Goal: Task Accomplishment & Management: Manage account settings

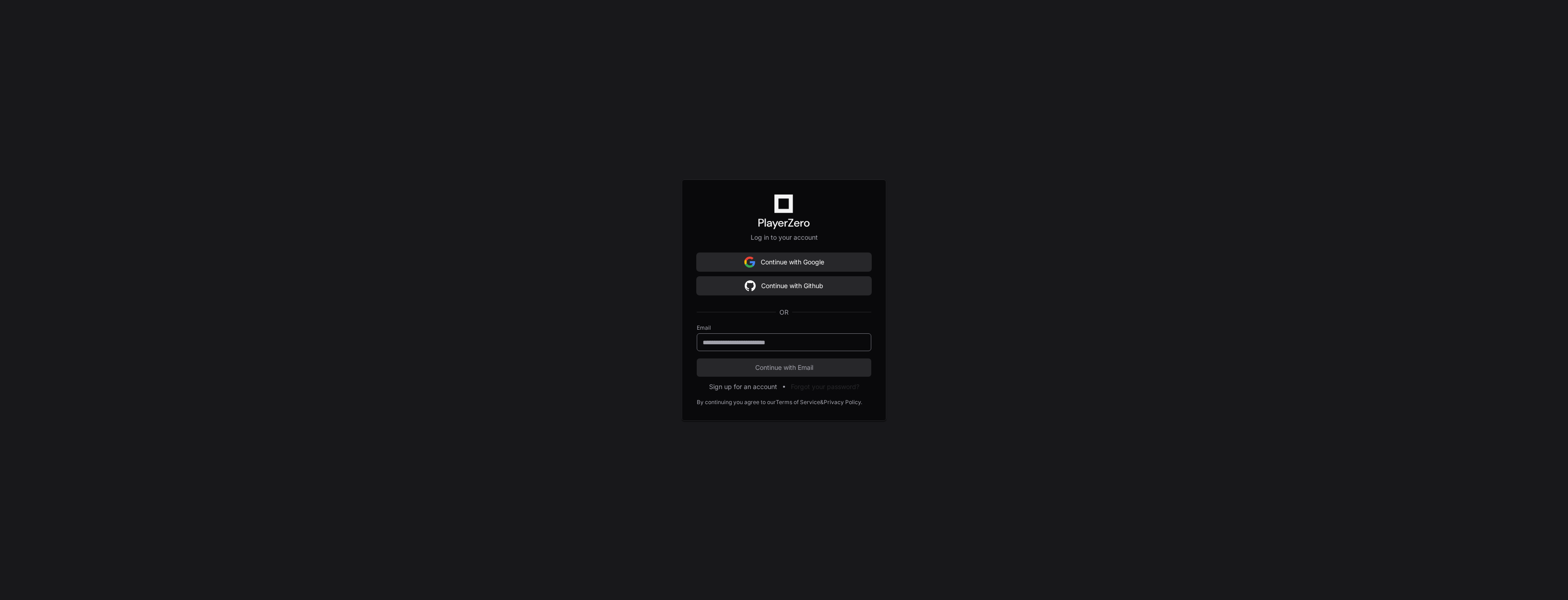
click at [736, 347] on div at bounding box center [784, 342] width 175 height 18
type input "**********"
click at [739, 361] on button "Continue with Email" at bounding box center [784, 368] width 175 height 18
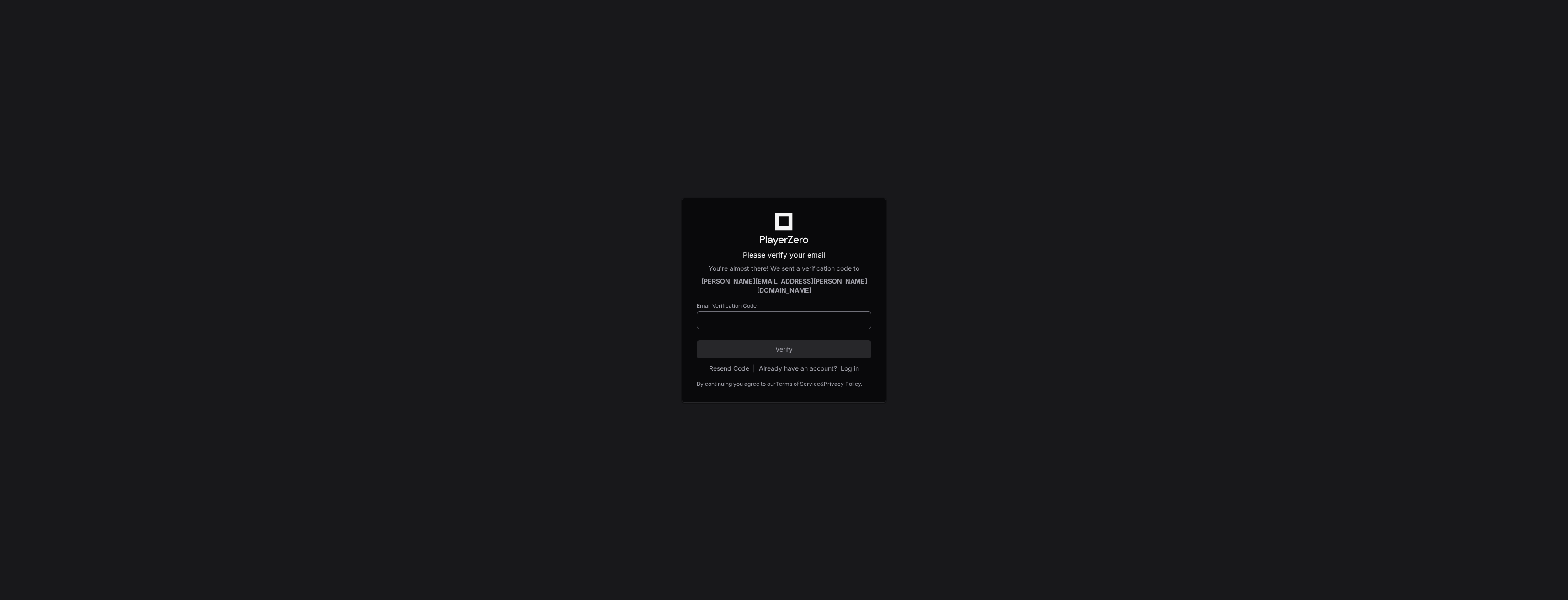
click at [777, 323] on div at bounding box center [784, 320] width 175 height 18
click at [775, 316] on input at bounding box center [783, 320] width 163 height 9
click at [941, 287] on div "Please verify your email You're almost there! We sent a verification code to [P…" at bounding box center [784, 300] width 1568 height 600
click at [795, 316] on input at bounding box center [783, 320] width 163 height 9
click at [587, 335] on div "Please verify your email You're almost there! We sent a verification code to [P…" at bounding box center [784, 300] width 1568 height 600
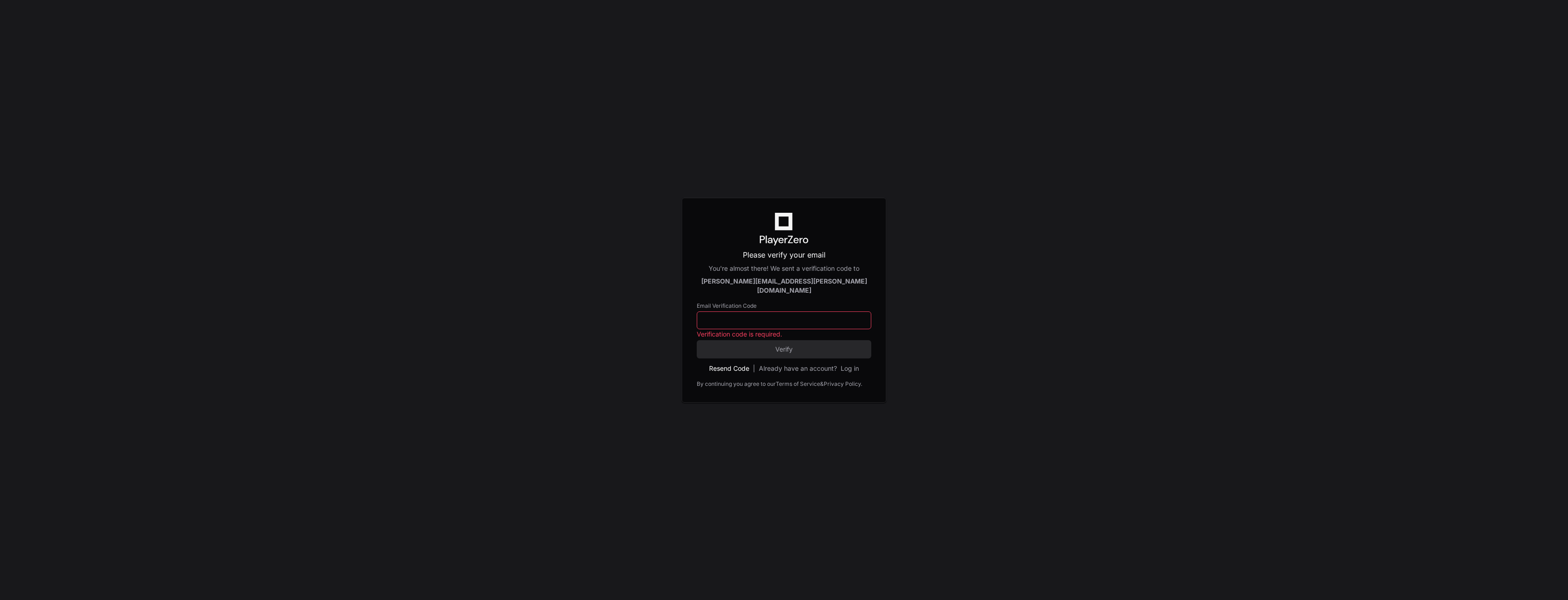
click at [729, 364] on button "Resend Code" at bounding box center [729, 368] width 40 height 9
click at [726, 316] on input at bounding box center [783, 320] width 163 height 9
paste input "******"
type input "******"
click at [803, 345] on span "Verify" at bounding box center [784, 349] width 175 height 9
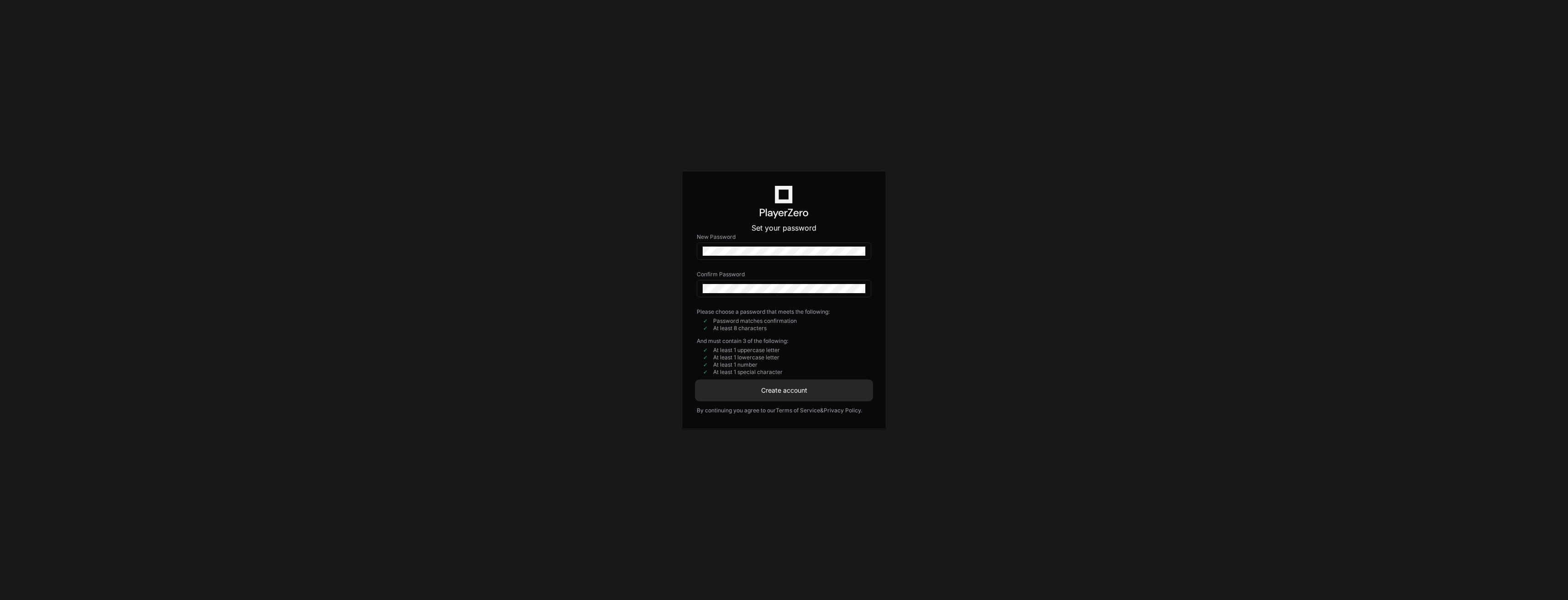
click at [819, 389] on span "Create account" at bounding box center [784, 390] width 175 height 9
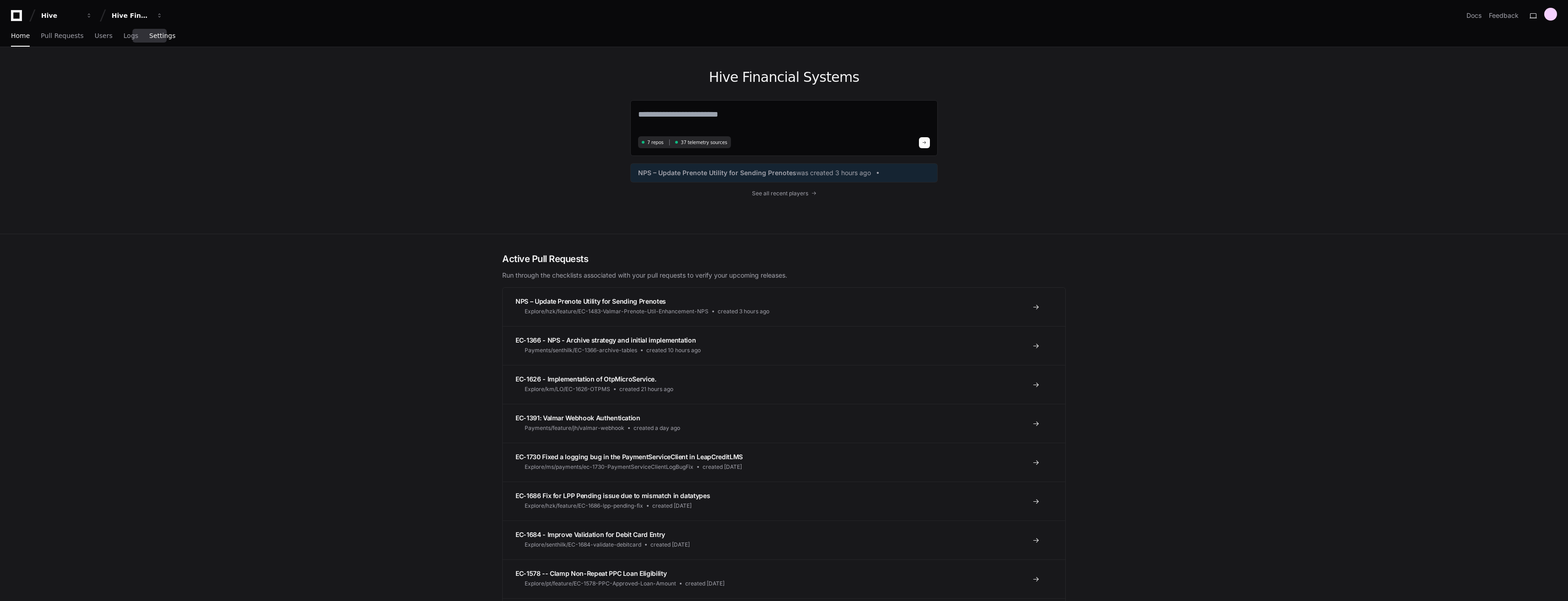
click at [149, 40] on link "Settings" at bounding box center [162, 36] width 26 height 21
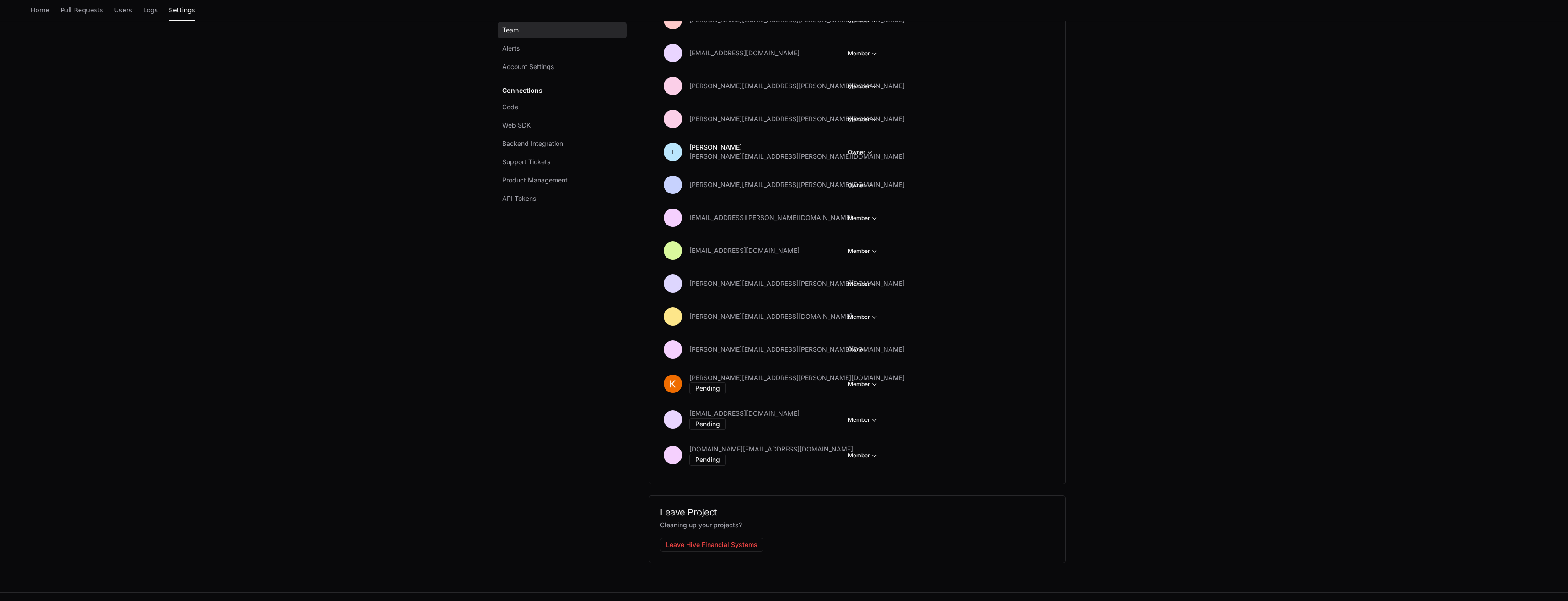
scroll to position [1101, 0]
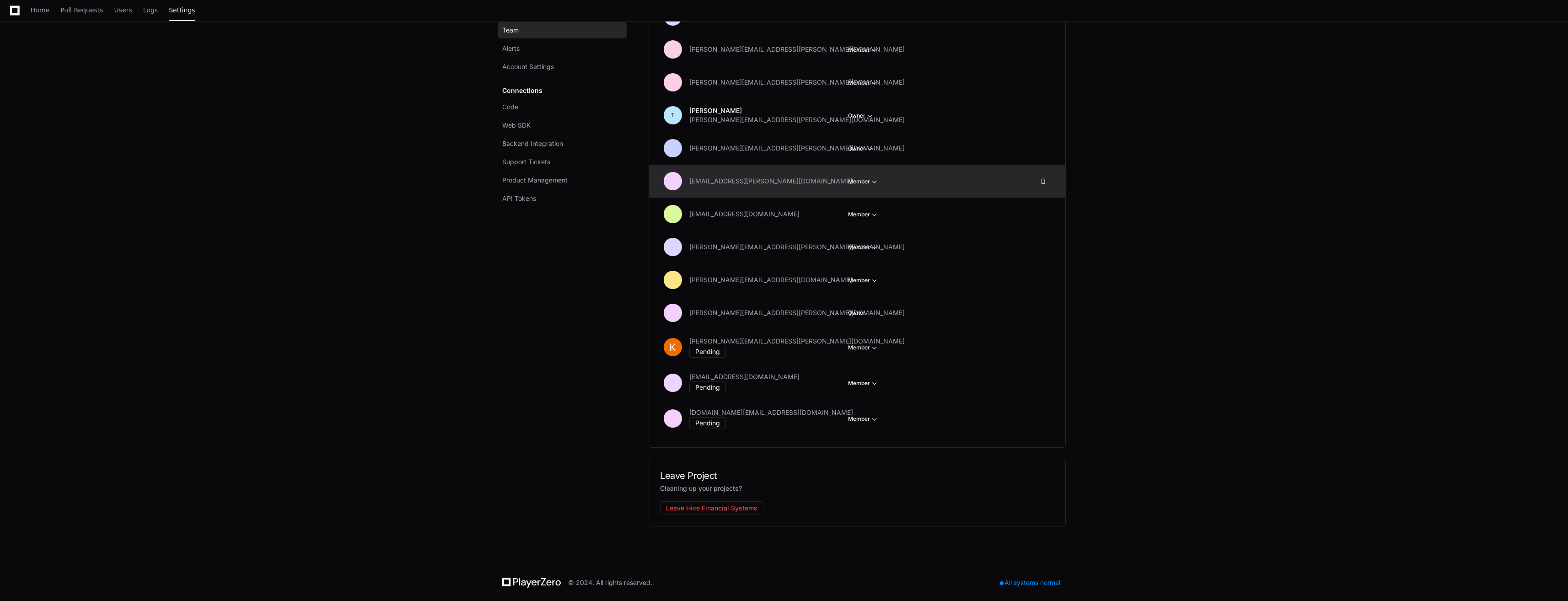
click at [875, 188] on div "[EMAIL_ADDRESS][PERSON_NAME][DOMAIN_NAME] Member" at bounding box center [835, 181] width 343 height 18
click at [876, 184] on span "button" at bounding box center [874, 181] width 9 height 9
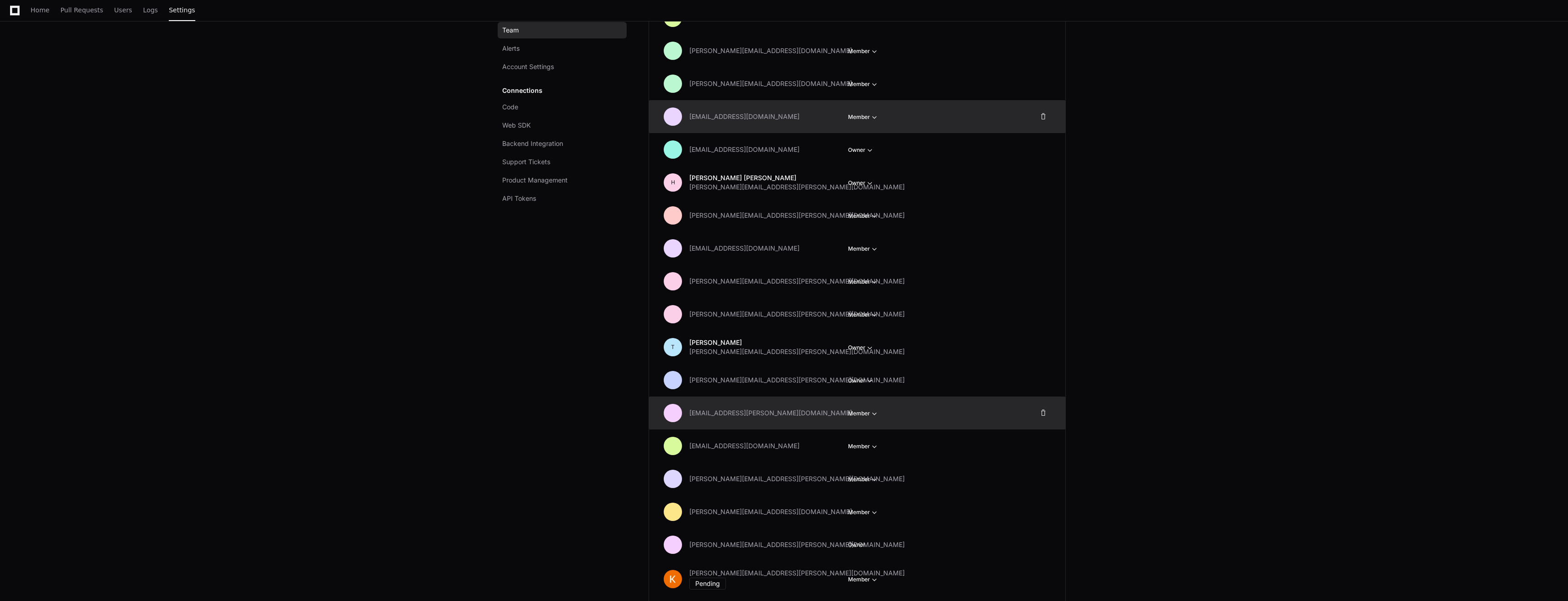
scroll to position [1006, 0]
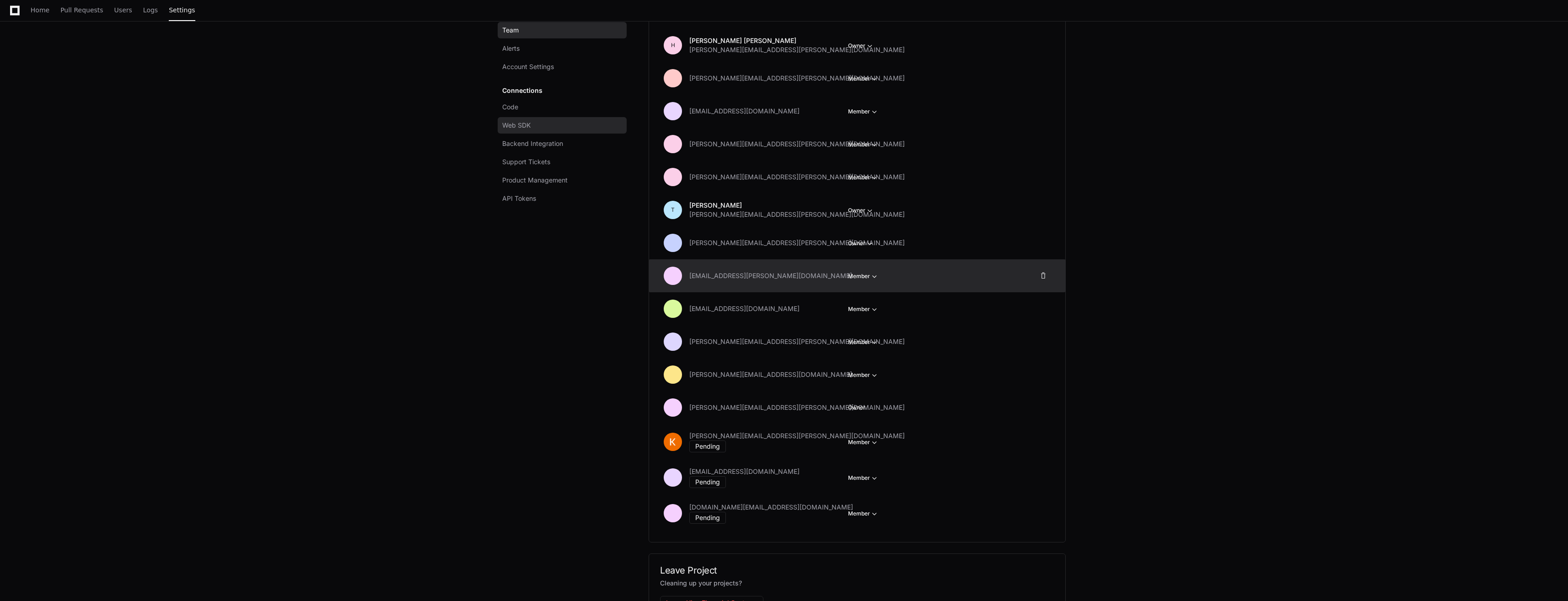
click at [539, 124] on link "Web SDK" at bounding box center [562, 125] width 129 height 16
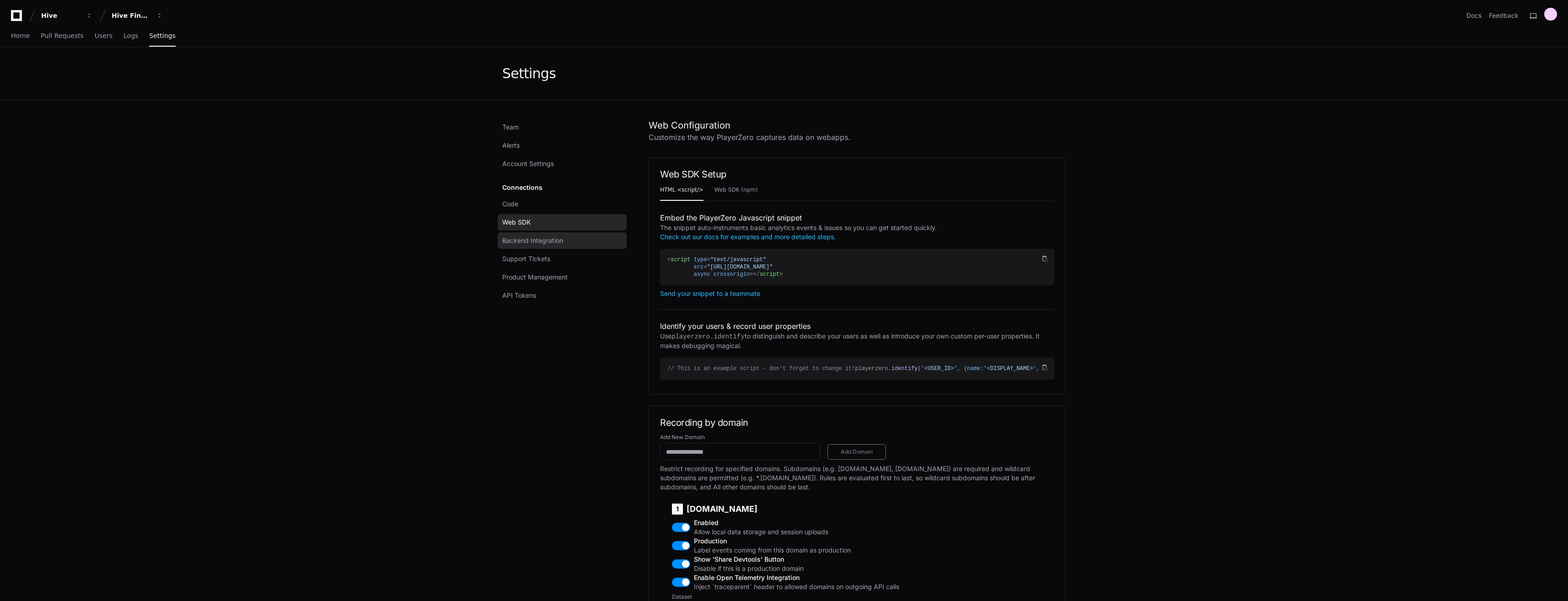
click at [516, 241] on span "Backend Integration" at bounding box center [533, 240] width 61 height 9
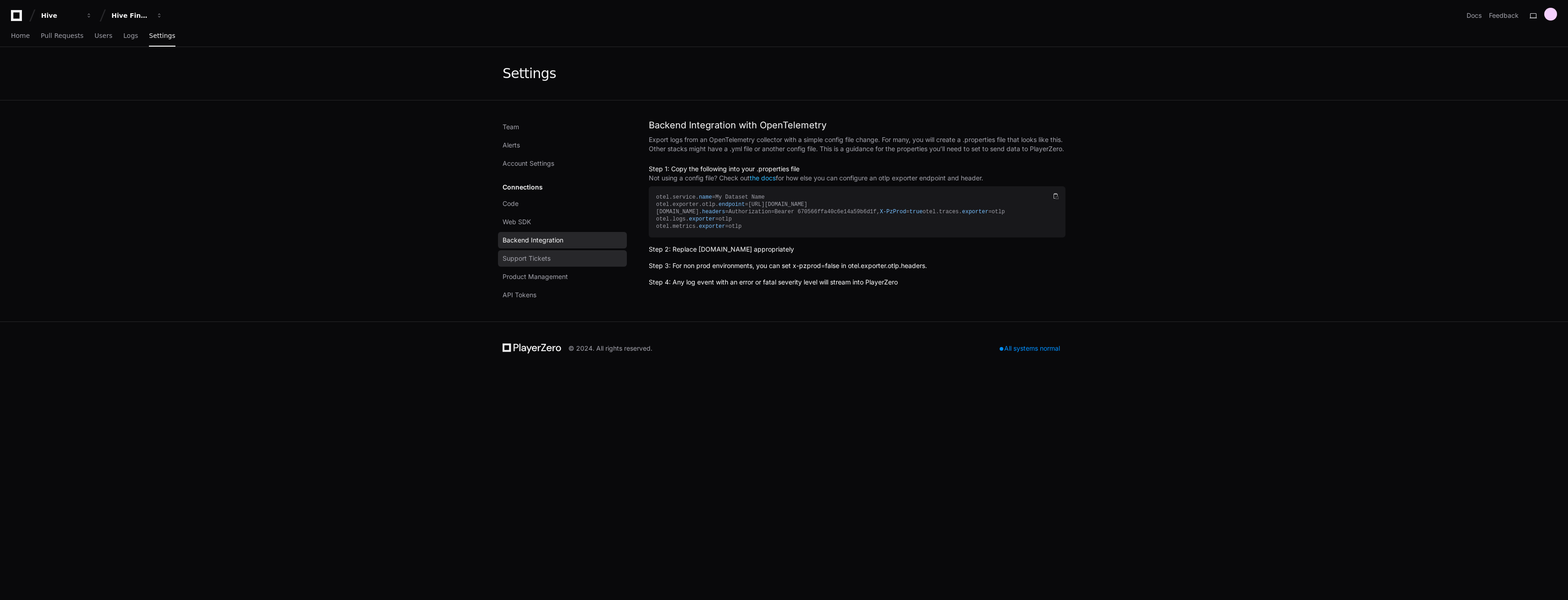
click at [527, 260] on span "Support Tickets" at bounding box center [527, 258] width 48 height 9
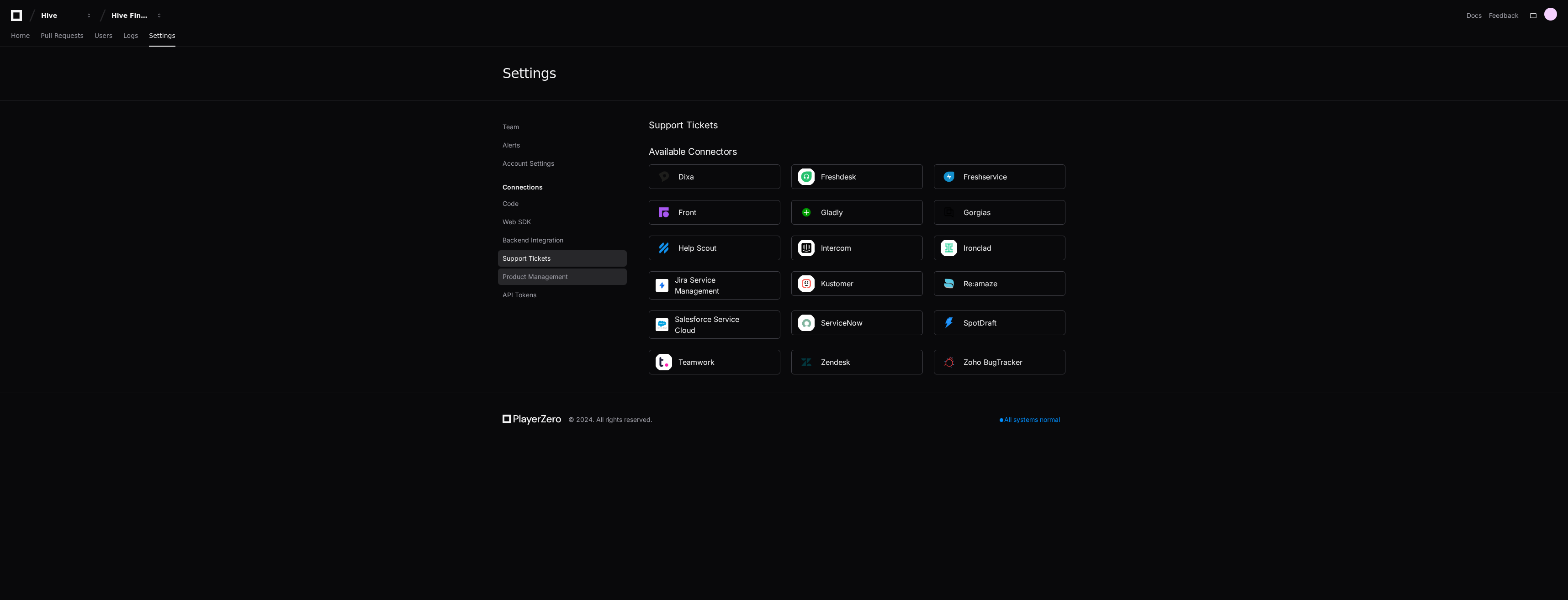
click at [526, 276] on span "Product Management" at bounding box center [535, 276] width 65 height 9
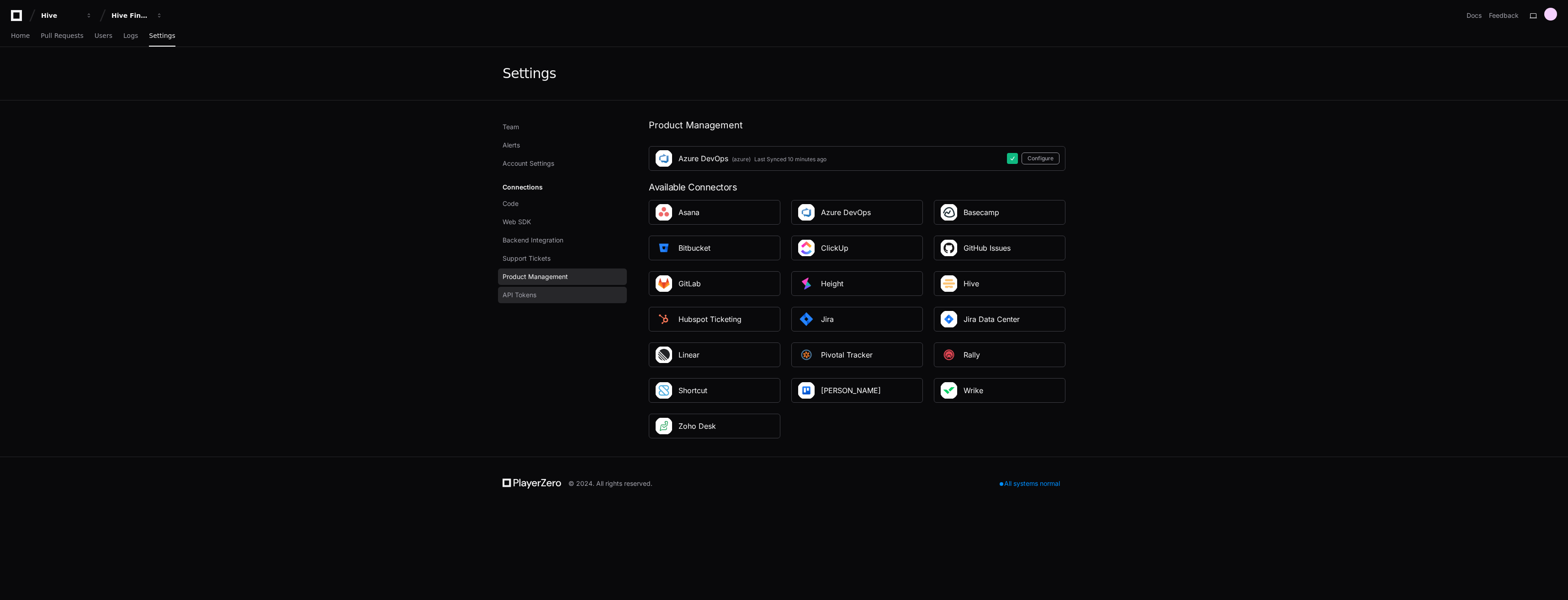
click at [521, 299] on span "API Tokens" at bounding box center [520, 295] width 34 height 9
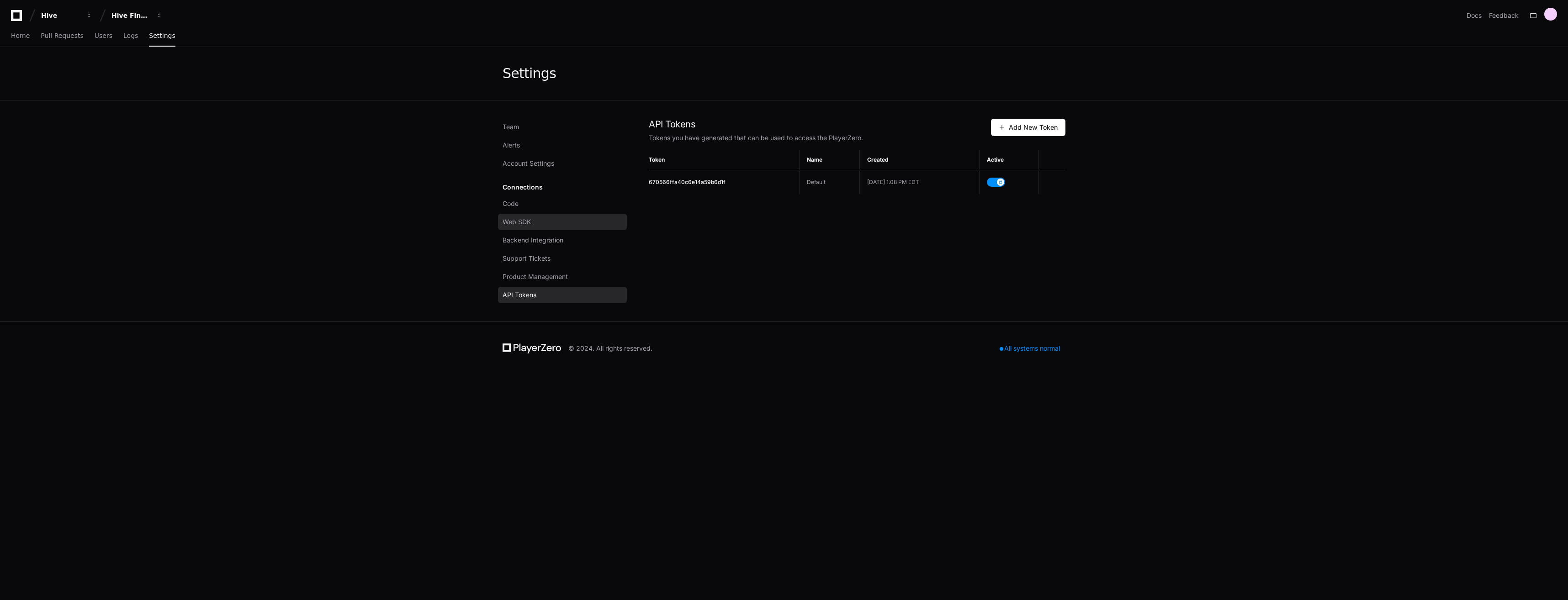
click at [530, 223] on span "Web SDK" at bounding box center [517, 222] width 29 height 9
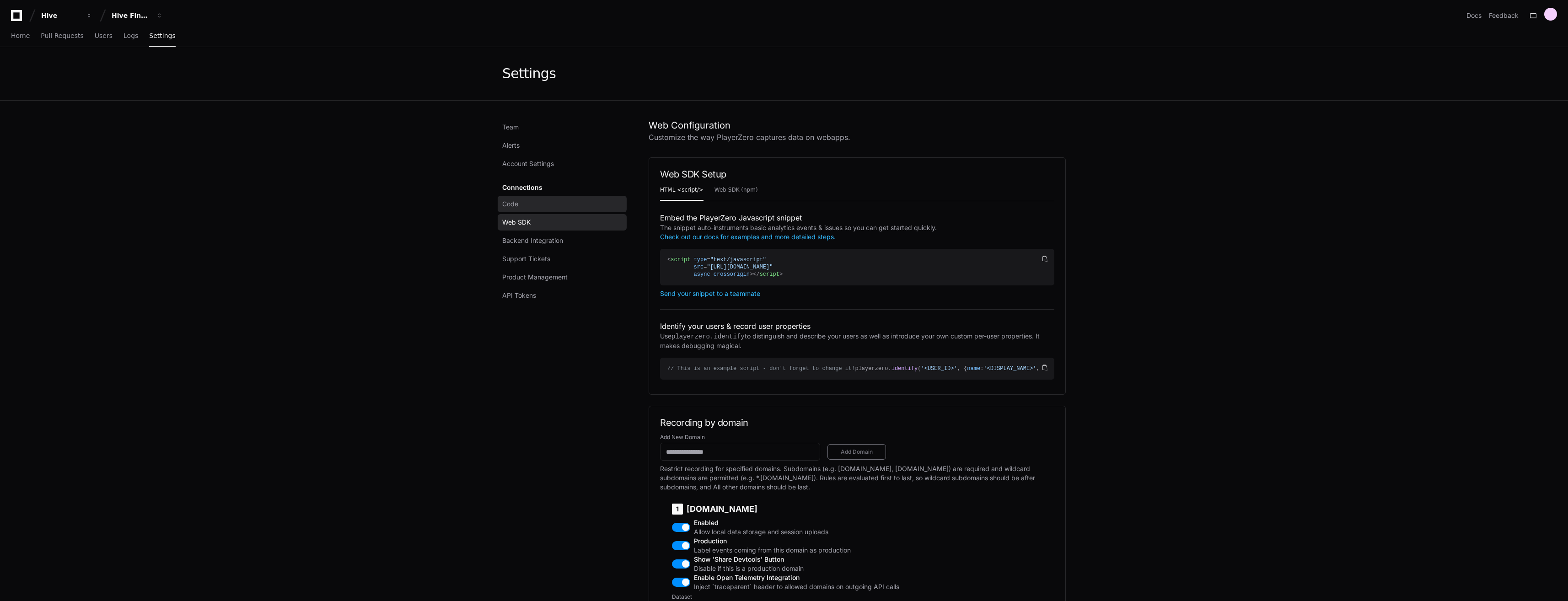
click at [532, 210] on link "Code" at bounding box center [562, 204] width 129 height 16
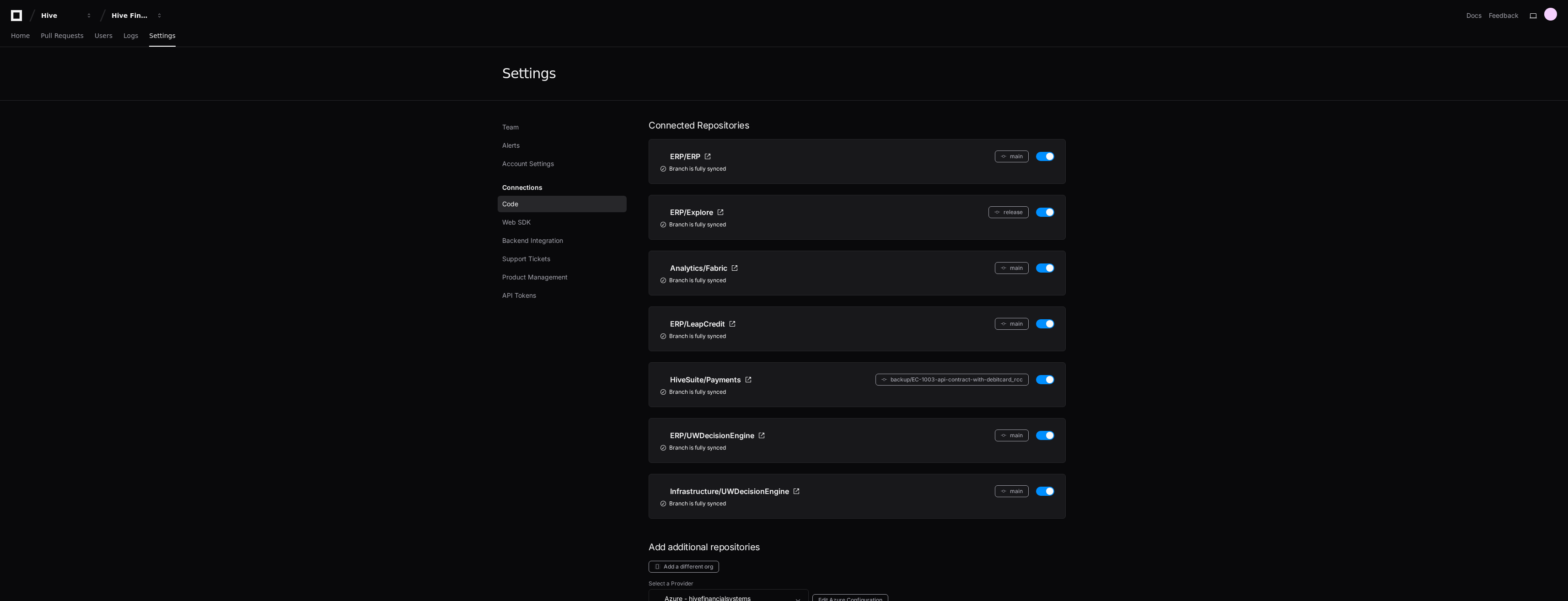
click at [538, 188] on div "Connections Code Web SDK Backend Integration Support Tickets Product Management…" at bounding box center [562, 241] width 129 height 124
click at [536, 162] on span "Account Settings" at bounding box center [528, 163] width 52 height 9
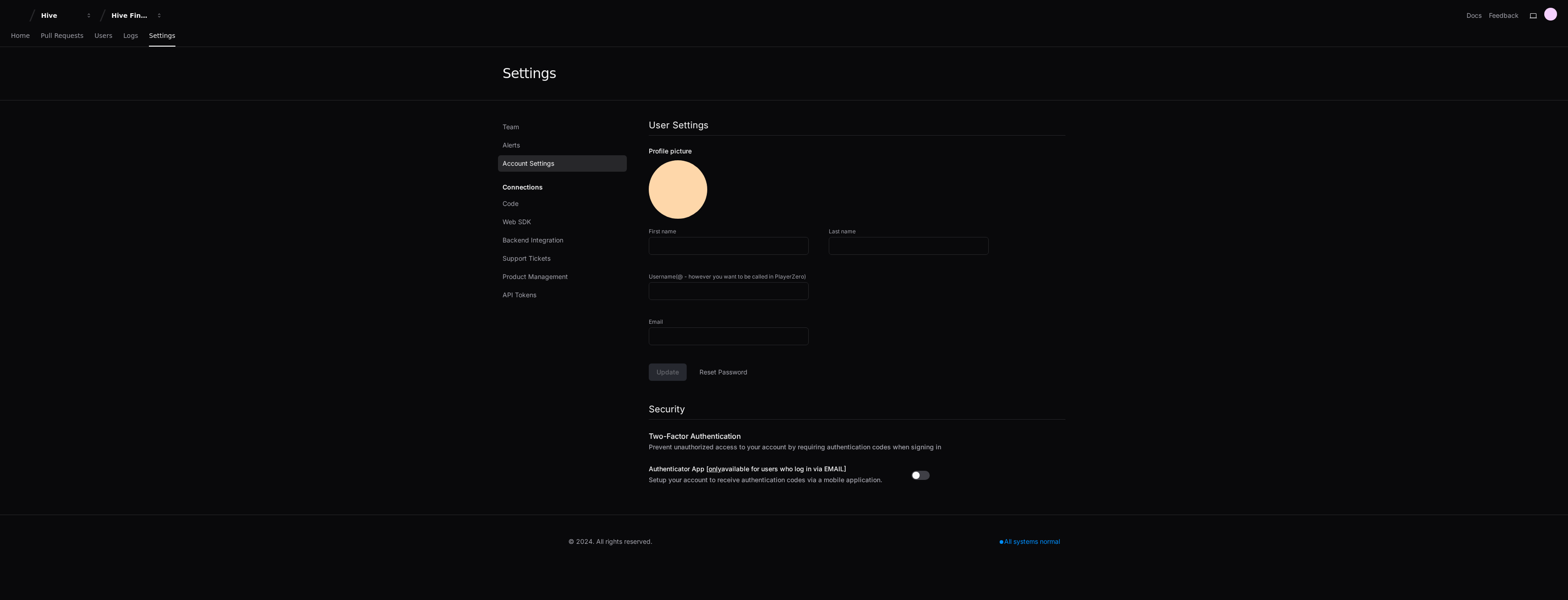
type input "**********"
click at [534, 147] on link "Alerts" at bounding box center [562, 145] width 129 height 16
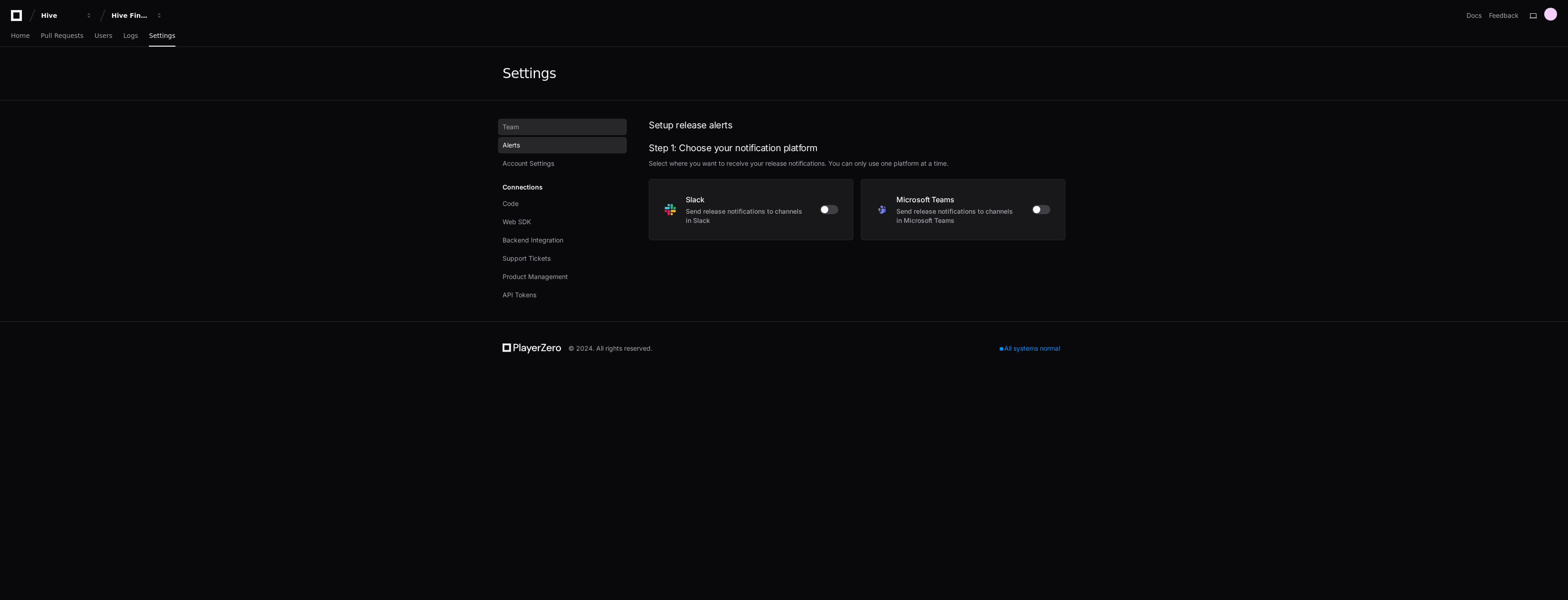
click at [534, 131] on link "Team" at bounding box center [562, 127] width 129 height 16
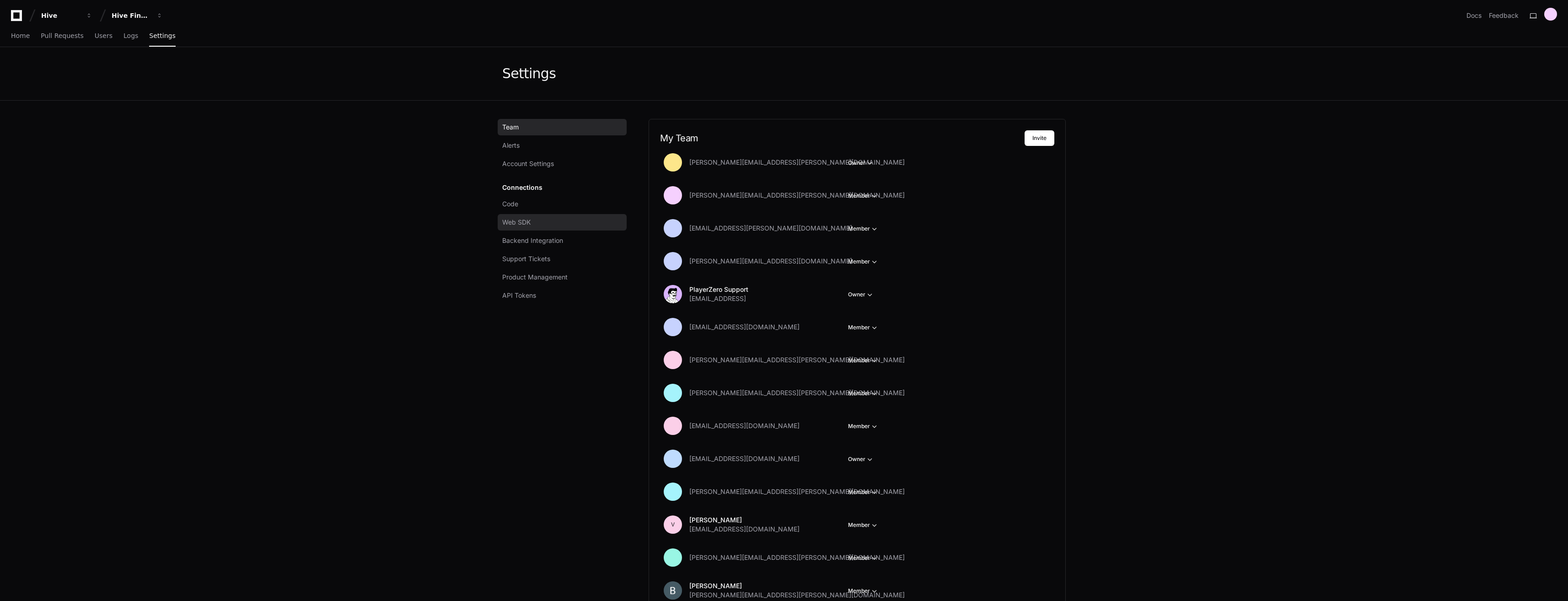
click at [525, 219] on span "Web SDK" at bounding box center [516, 222] width 29 height 9
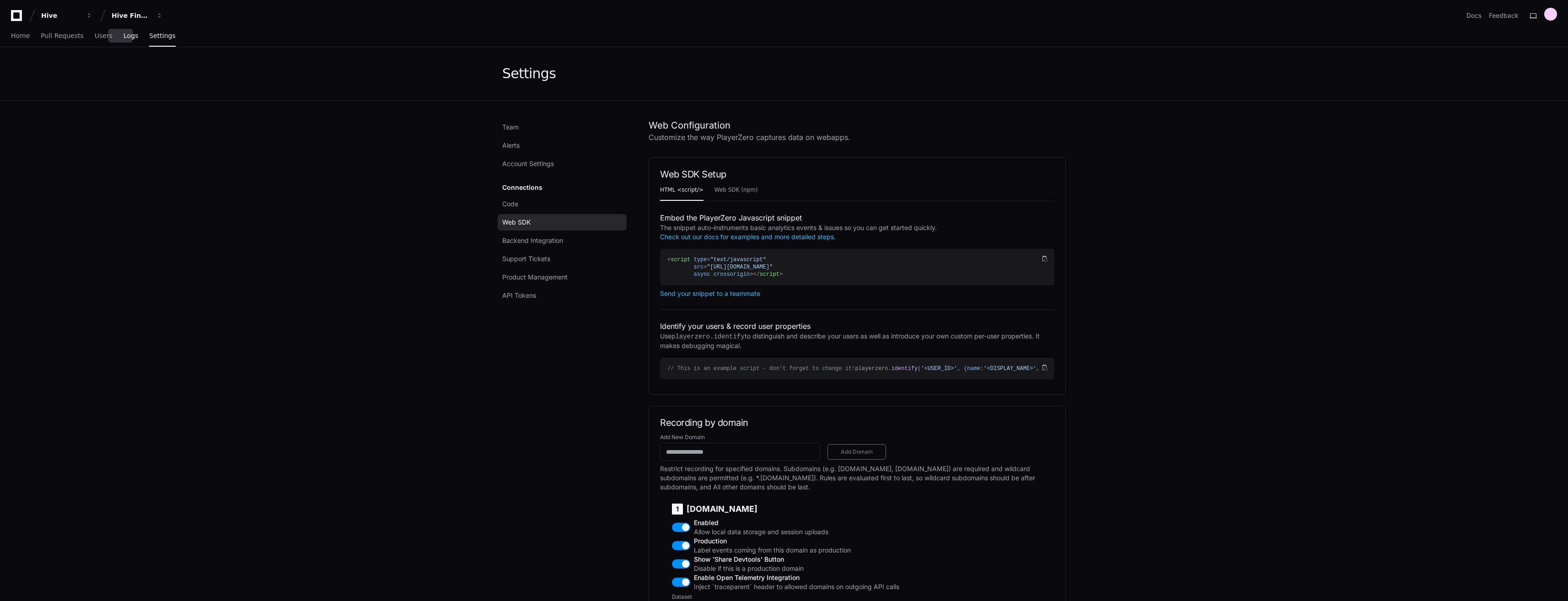
click at [124, 38] on span "Logs" at bounding box center [131, 35] width 15 height 5
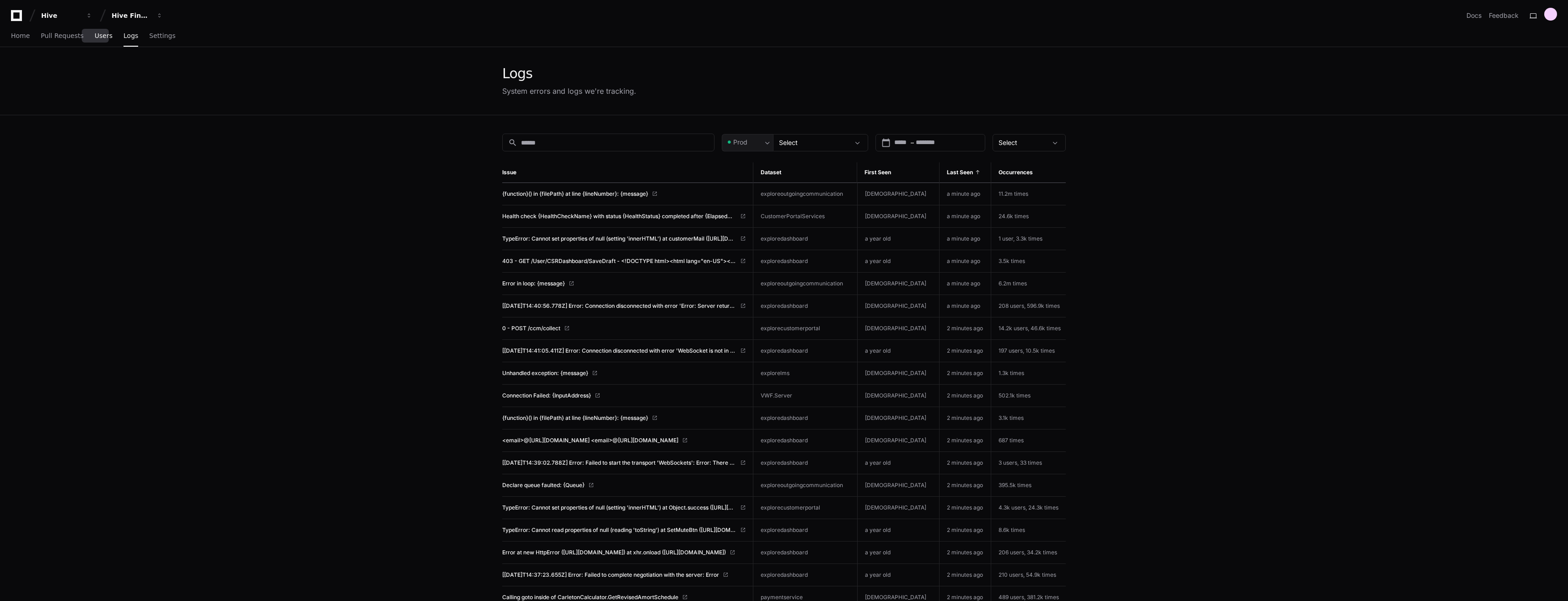
click at [99, 38] on span "Users" at bounding box center [103, 35] width 18 height 5
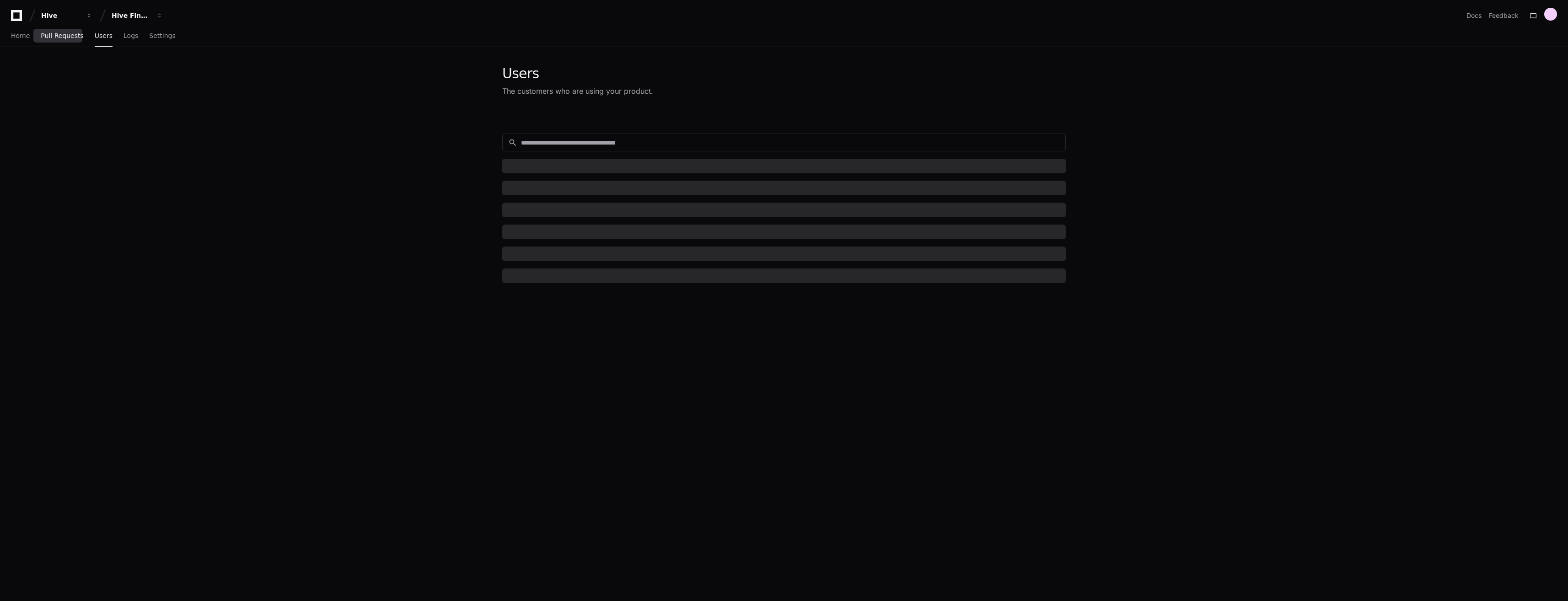
click at [55, 38] on span "Pull Requests" at bounding box center [62, 35] width 43 height 5
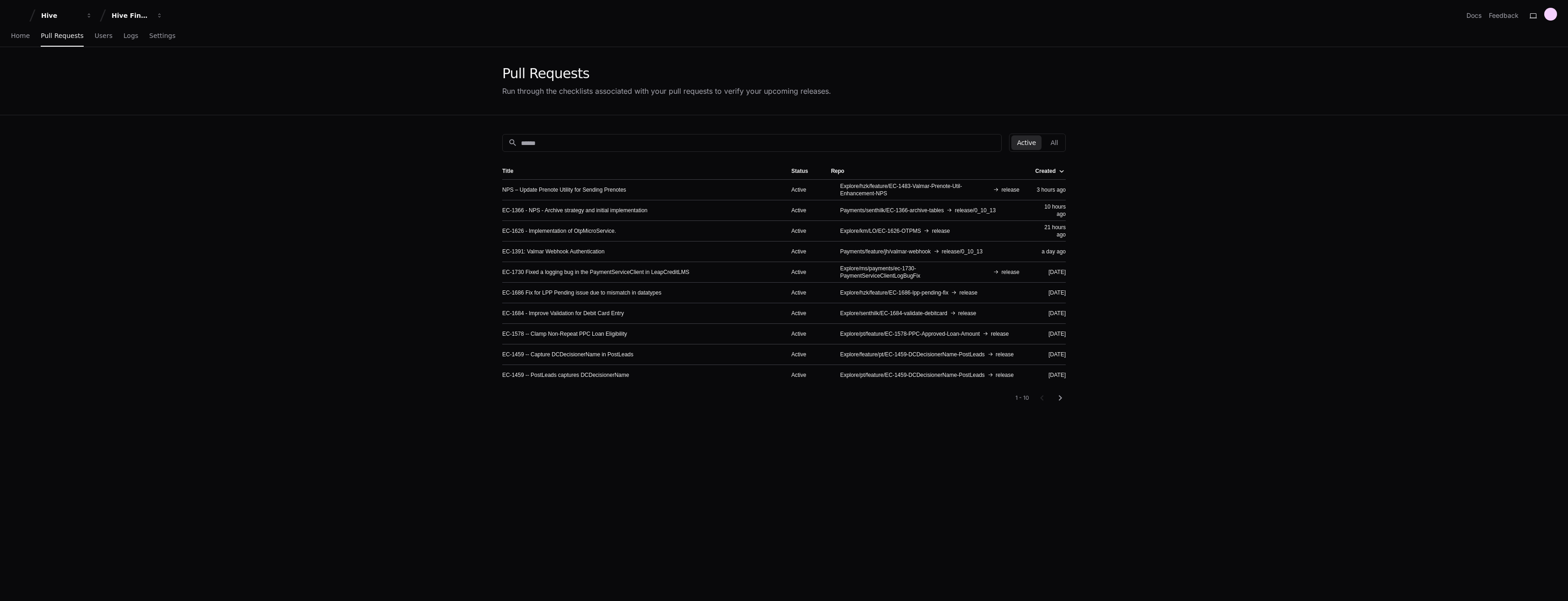
click at [10, 43] on div "Home Pull Requests Users Logs Settings" at bounding box center [784, 36] width 1568 height 21
click at [16, 40] on link "Home" at bounding box center [20, 36] width 19 height 21
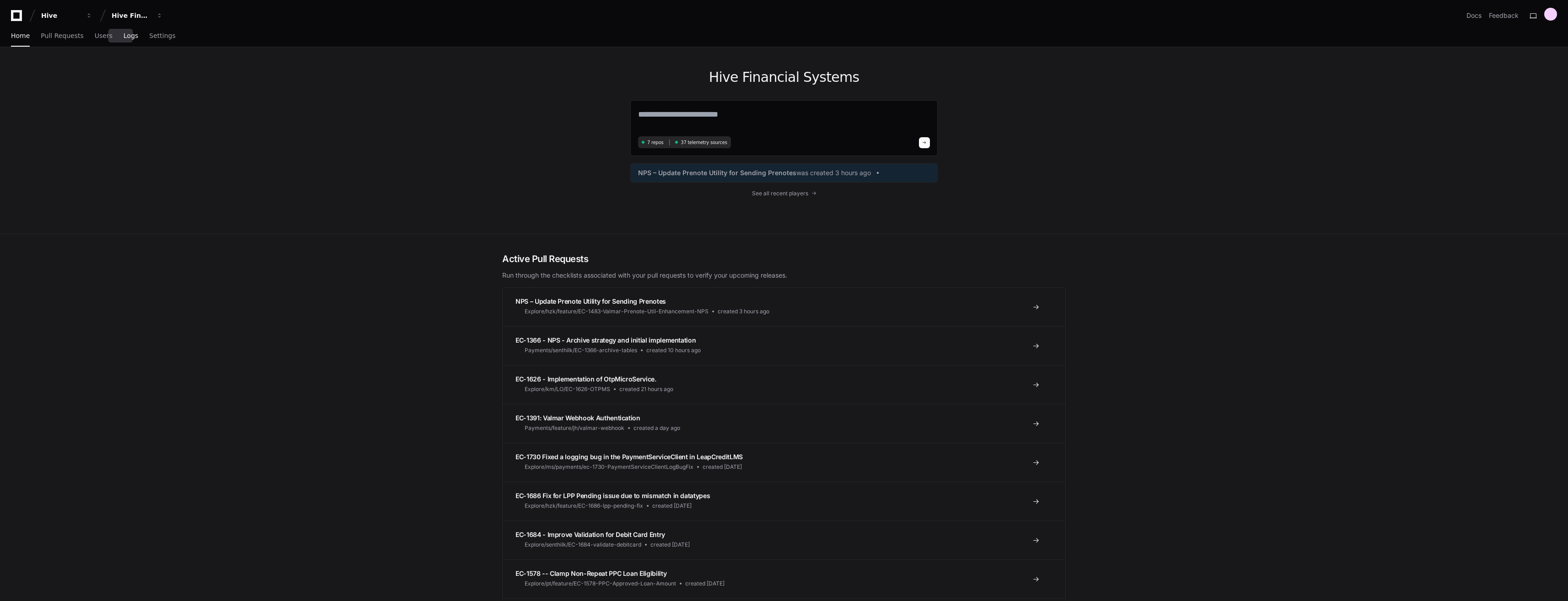
click at [124, 42] on link "Logs" at bounding box center [131, 36] width 15 height 21
